Goal: Transaction & Acquisition: Purchase product/service

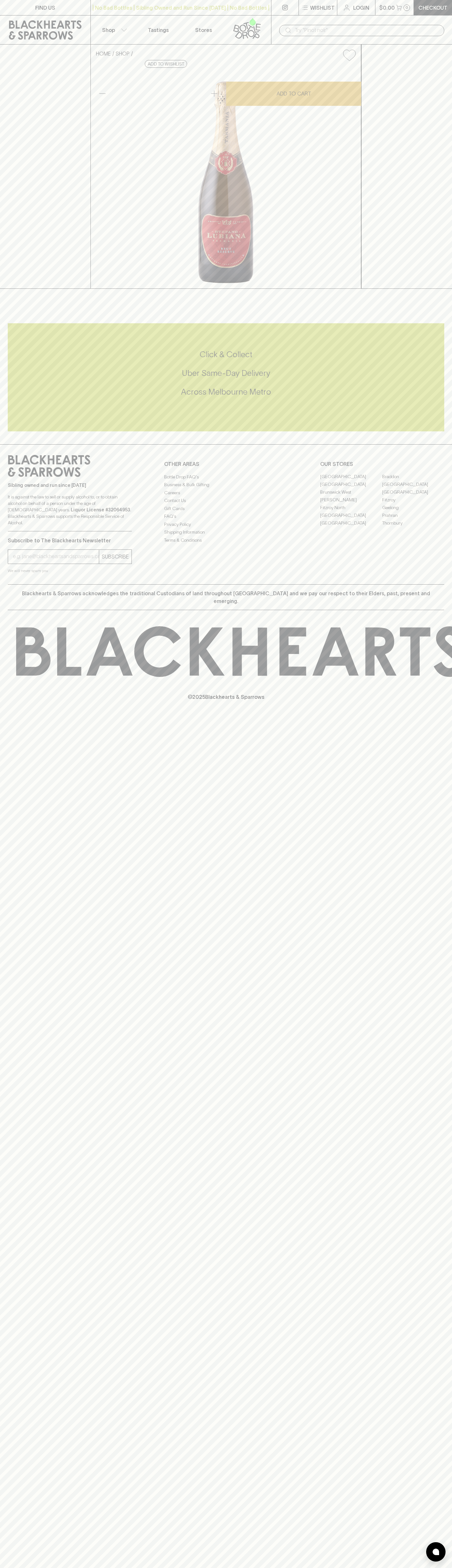
click at [121, 18] on button "Shop" at bounding box center [113, 29] width 45 height 29
click at [429, 840] on div at bounding box center [226, 784] width 452 height 1568
click at [131, 1567] on html "FIND US | No Bad Bottles | Sibling Owned and Run Since [DATE] | No Bad Bottles …" at bounding box center [226, 784] width 452 height 1568
click at [24, 1257] on div at bounding box center [226, 784] width 452 height 1568
